Goal: Task Accomplishment & Management: Use online tool/utility

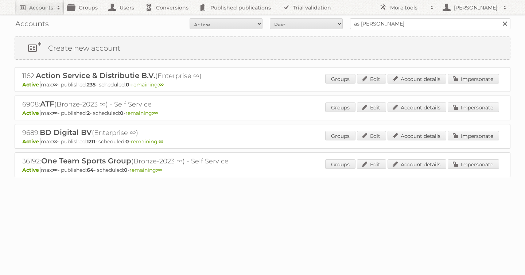
type input "as watson"
click at [499, 18] on input "Search" at bounding box center [504, 23] width 11 height 11
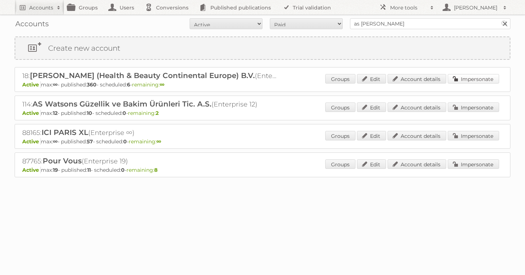
click at [476, 78] on link "Impersonate" at bounding box center [473, 78] width 51 height 9
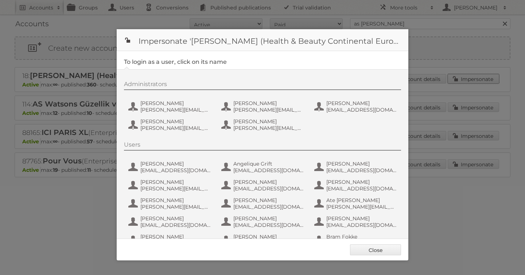
scroll to position [474, 0]
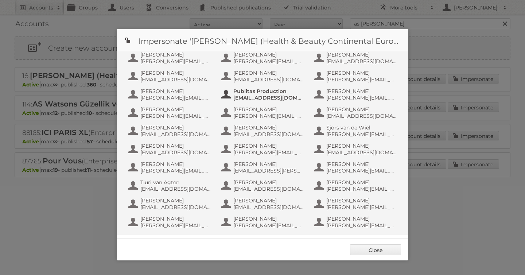
click at [251, 93] on span "Publitas Production" at bounding box center [268, 91] width 71 height 7
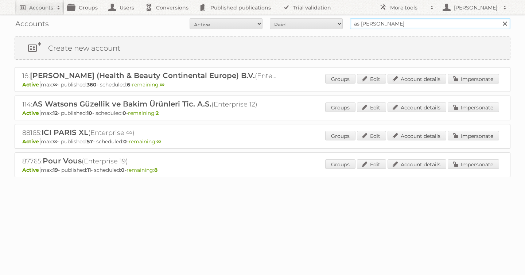
drag, startPoint x: 378, startPoint y: 23, endPoint x: 268, endPoint y: 19, distance: 109.9
click at [268, 19] on form "All Active Expired Pending All Paid Trials Self service as watson Search" at bounding box center [263, 23] width 496 height 11
type input "tfg media"
click at [499, 18] on input "Search" at bounding box center [504, 23] width 11 height 11
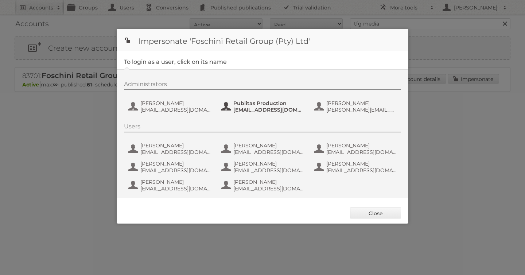
click at [252, 103] on span "Publitas Production" at bounding box center [268, 103] width 71 height 7
